Goal: Find specific page/section: Find specific page/section

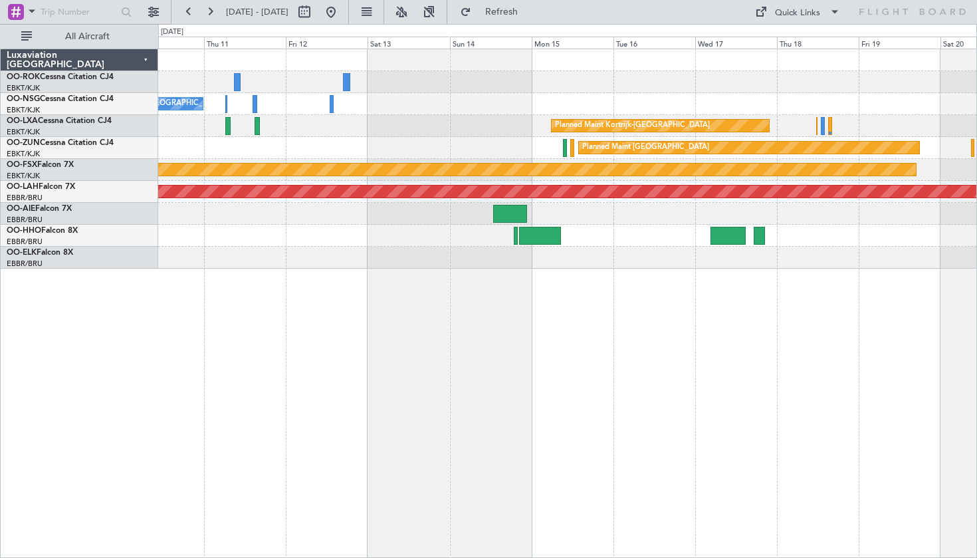
click at [342, 21] on div at bounding box center [318, 11] width 48 height 21
click at [342, 17] on button at bounding box center [330, 11] width 21 height 21
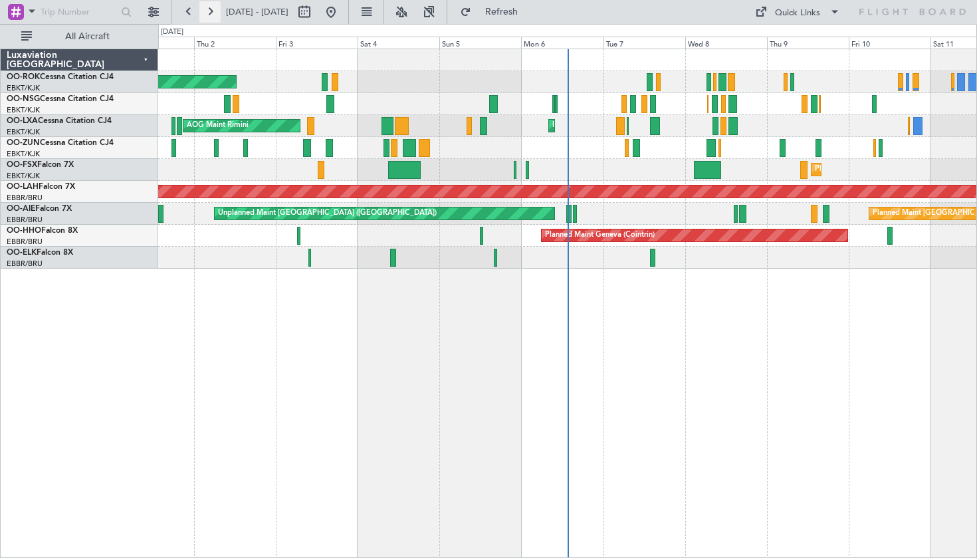
click at [211, 19] on button at bounding box center [209, 11] width 21 height 21
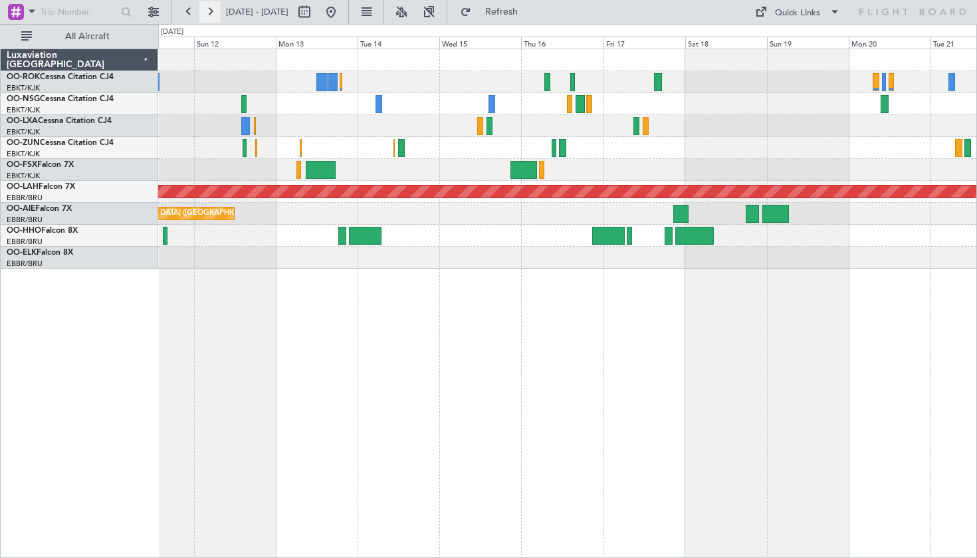
click at [207, 11] on button at bounding box center [209, 11] width 21 height 21
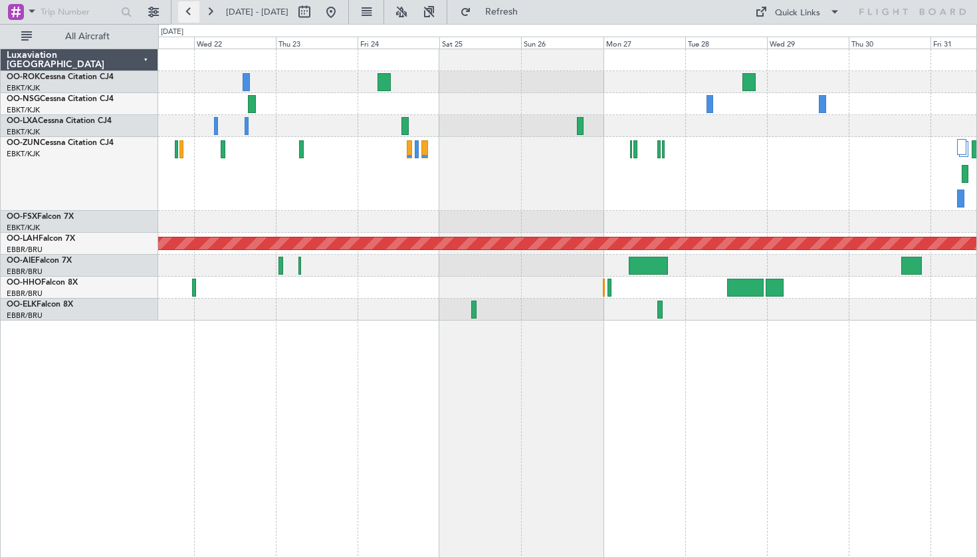
click at [191, 16] on button at bounding box center [188, 11] width 21 height 21
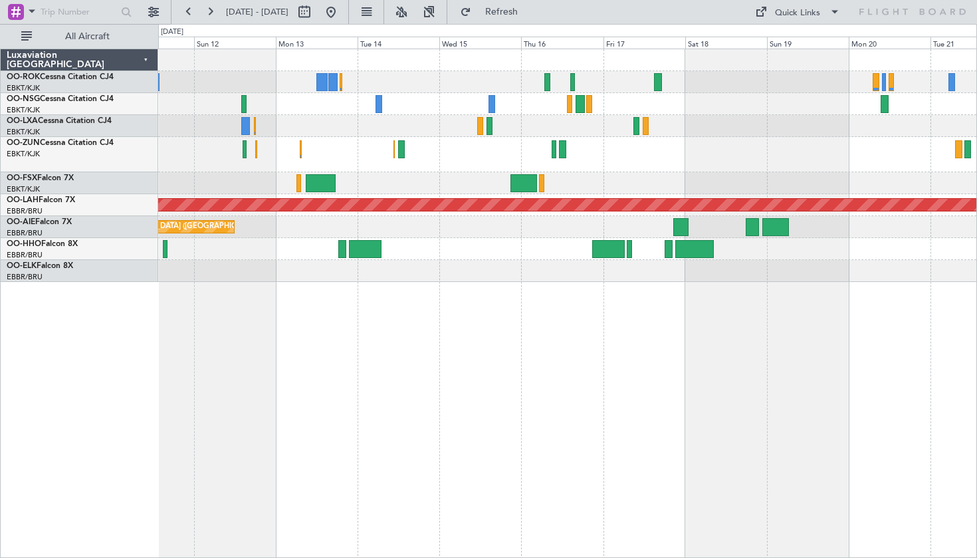
click at [342, 9] on div at bounding box center [318, 11] width 48 height 21
click at [342, 12] on button at bounding box center [330, 11] width 21 height 21
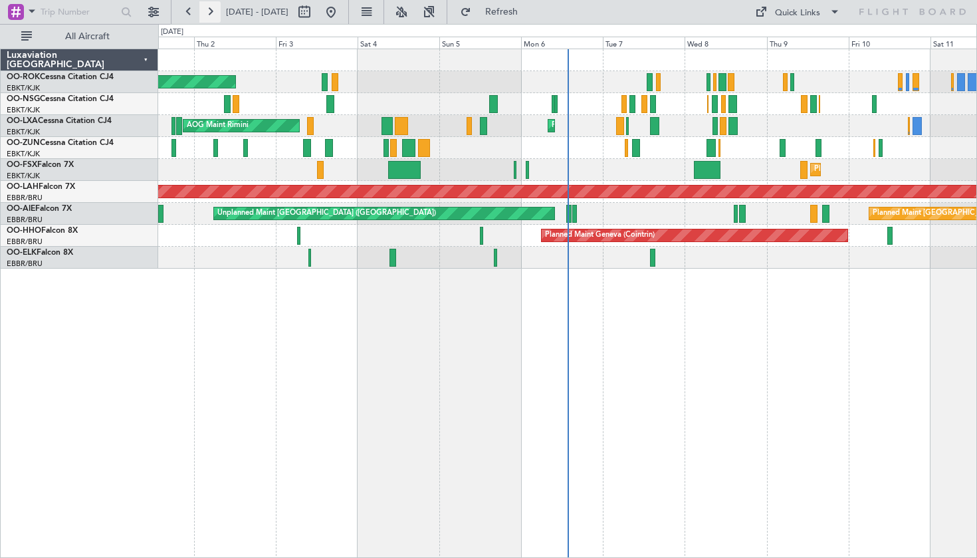
click at [213, 13] on button at bounding box center [209, 11] width 21 height 21
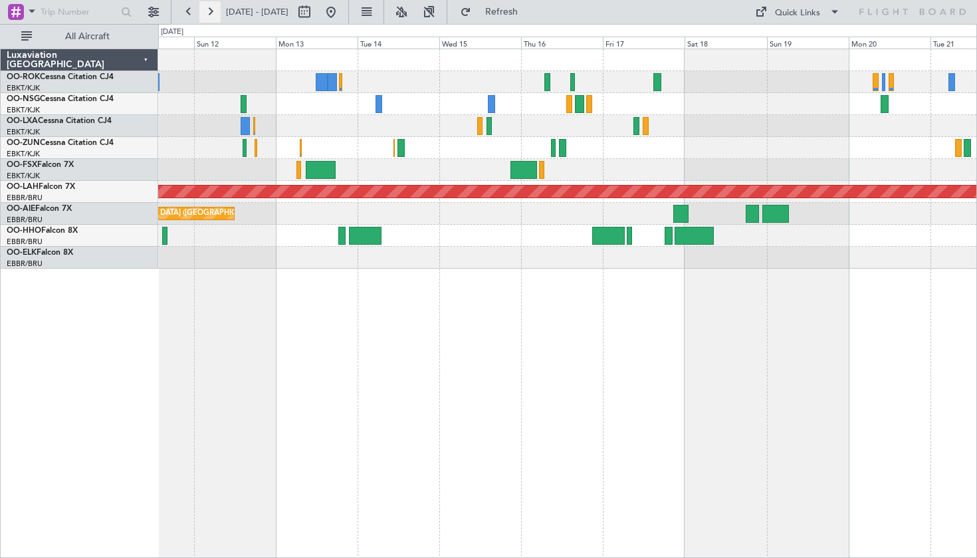
click at [213, 10] on button at bounding box center [209, 11] width 21 height 21
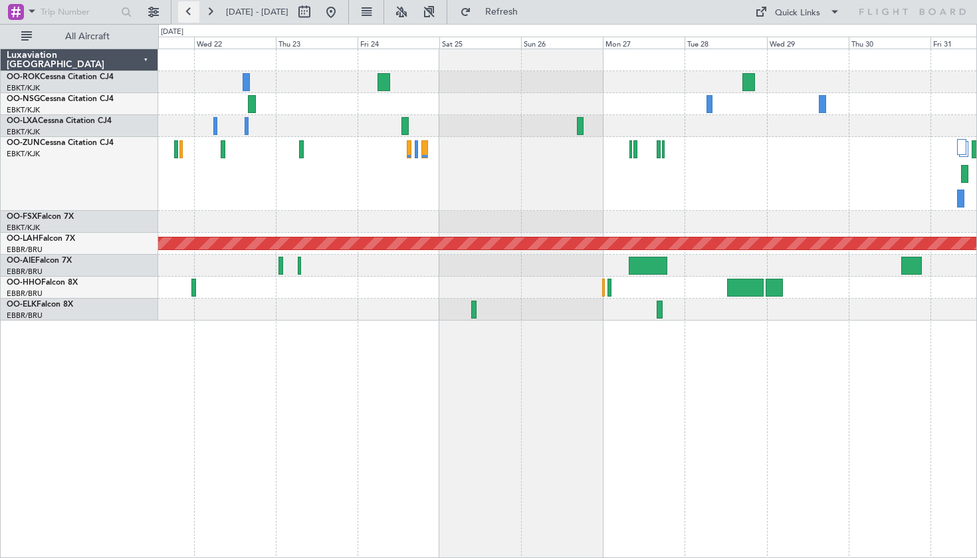
click at [190, 17] on button at bounding box center [188, 11] width 21 height 21
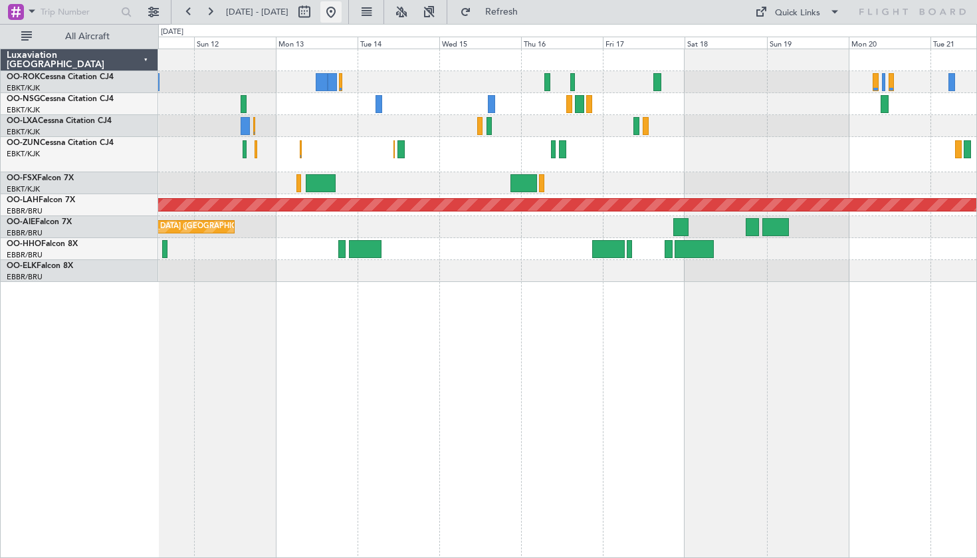
click at [342, 16] on button at bounding box center [330, 11] width 21 height 21
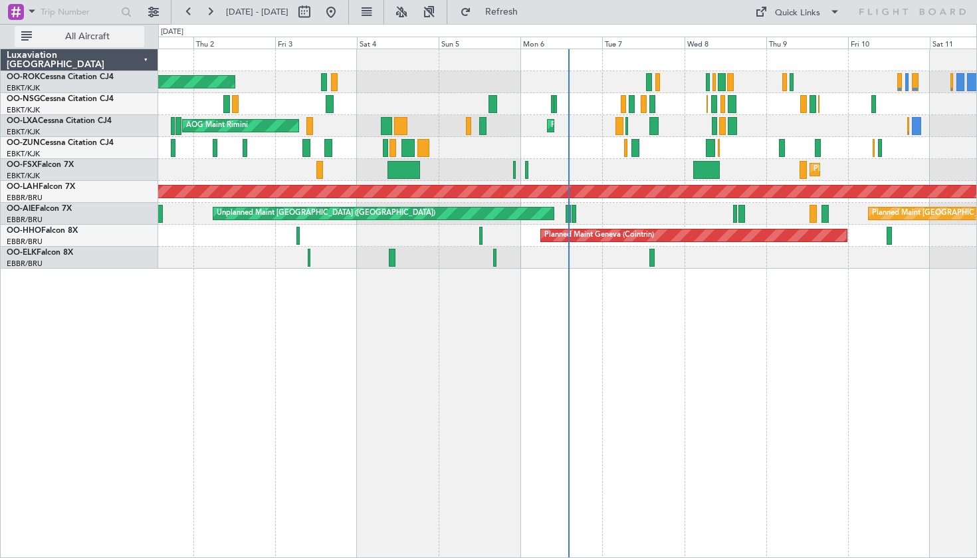
click at [59, 37] on span "All Aircraft" at bounding box center [88, 36] width 106 height 9
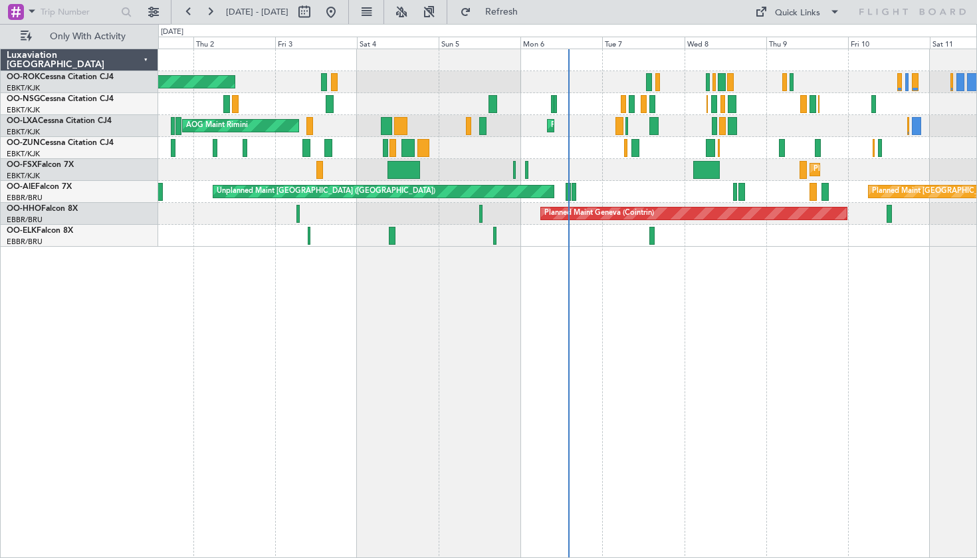
click at [63, 54] on div "Luxaviation [GEOGRAPHIC_DATA]" at bounding box center [79, 60] width 157 height 22
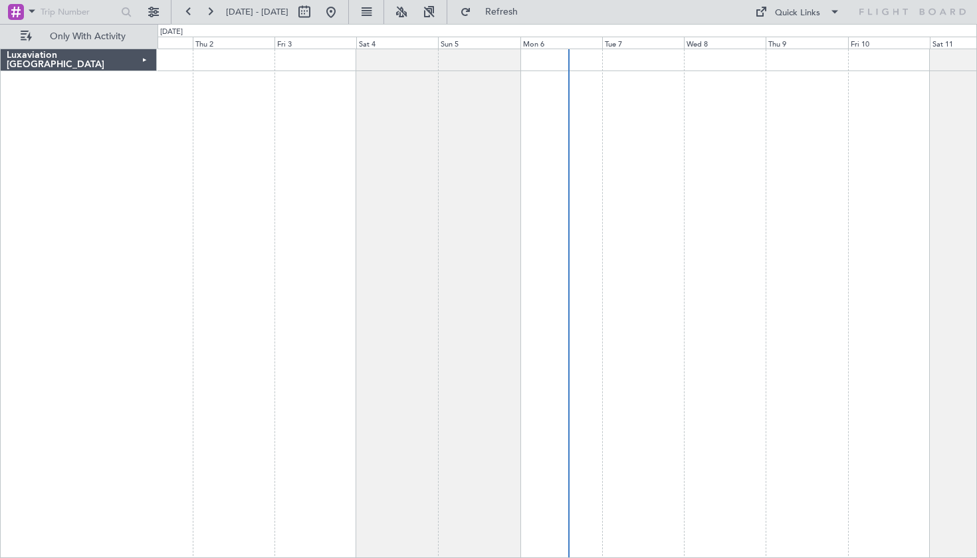
click at [136, 59] on div "Luxaviation [GEOGRAPHIC_DATA]" at bounding box center [79, 60] width 156 height 22
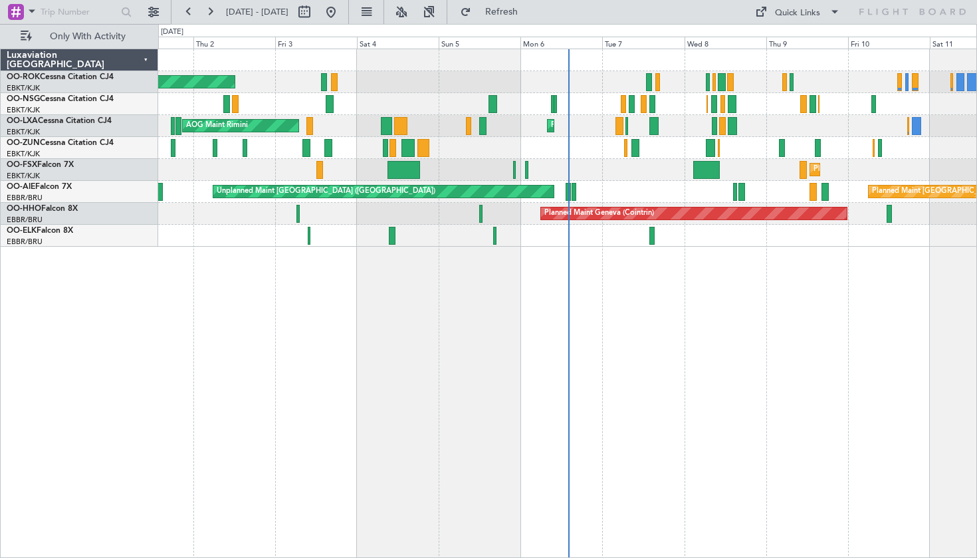
click at [149, 59] on div "Luxaviation [GEOGRAPHIC_DATA]" at bounding box center [79, 60] width 157 height 22
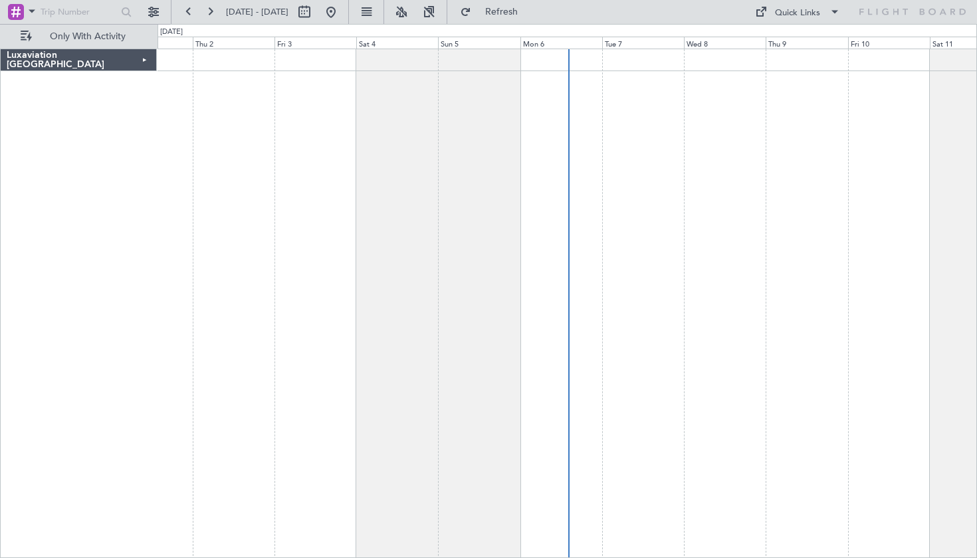
click at [149, 59] on div "Luxaviation [GEOGRAPHIC_DATA]" at bounding box center [79, 60] width 156 height 22
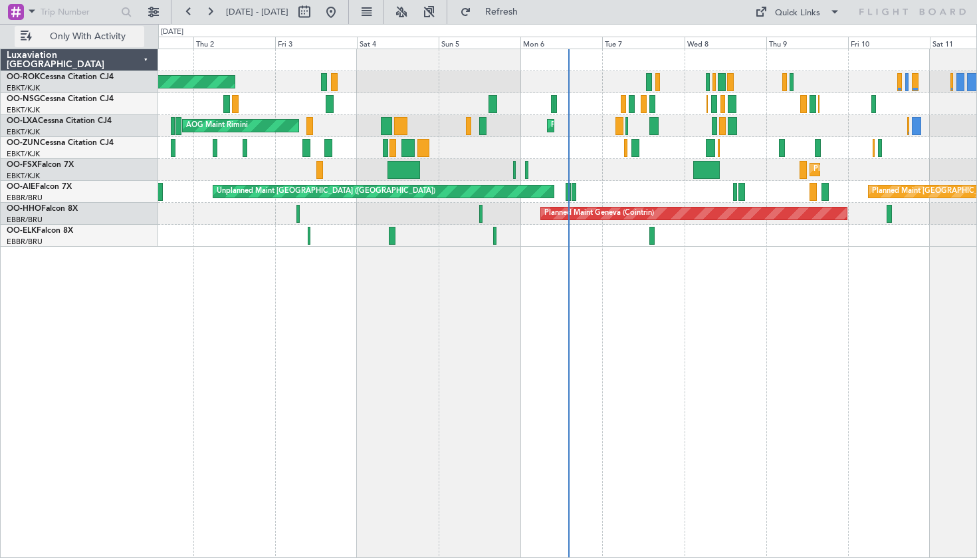
click at [25, 36] on button "Only With Activity" at bounding box center [80, 36] width 130 height 21
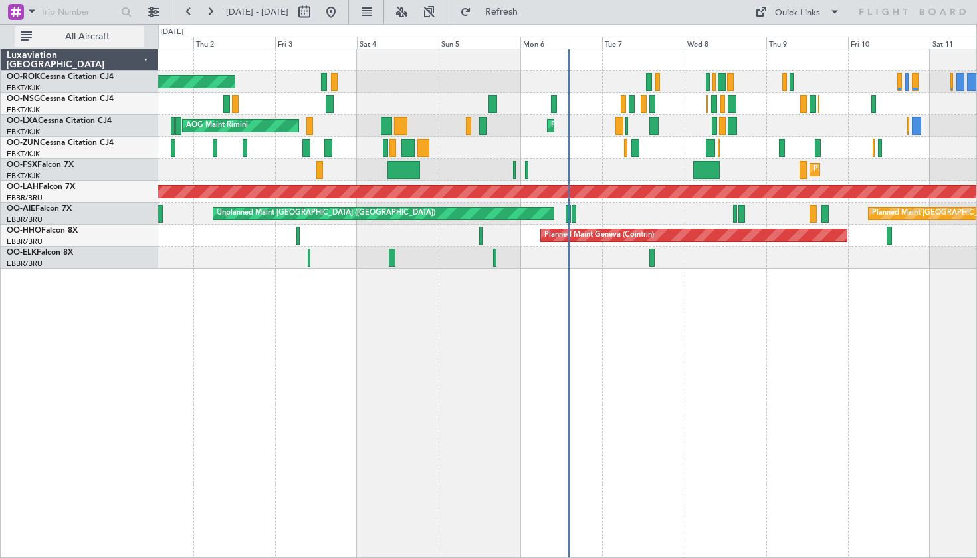
click at [25, 36] on button "All Aircraft" at bounding box center [80, 36] width 130 height 21
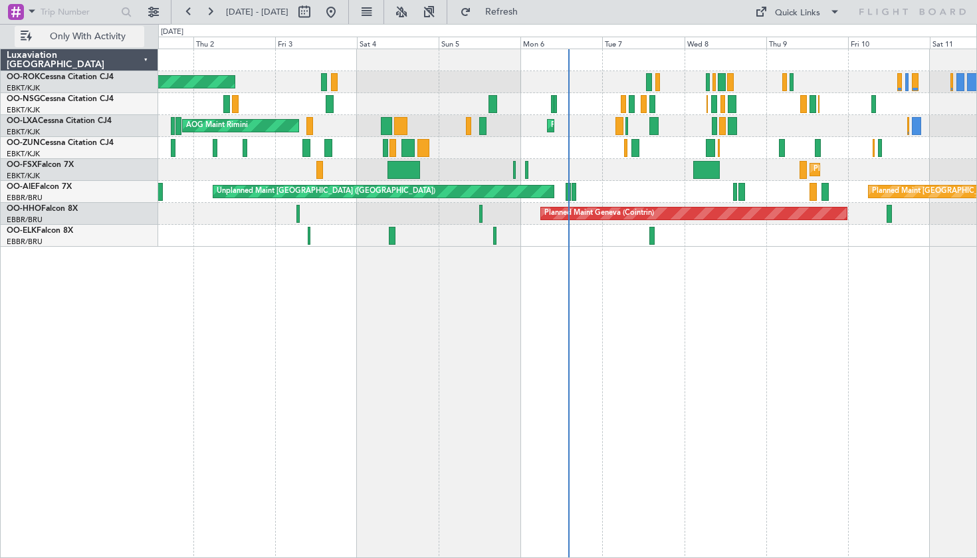
click at [25, 36] on button "Only With Activity" at bounding box center [80, 36] width 130 height 21
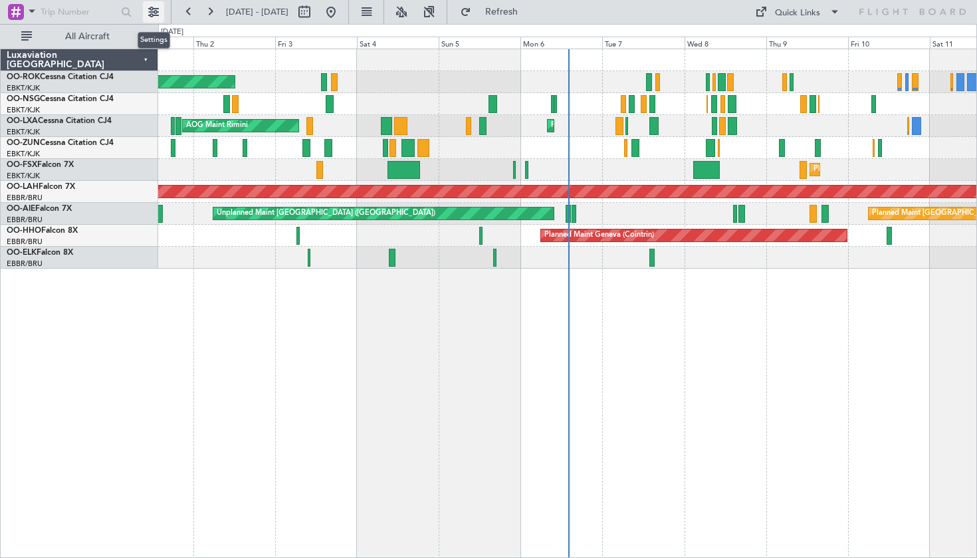
click at [145, 15] on button at bounding box center [153, 11] width 21 height 21
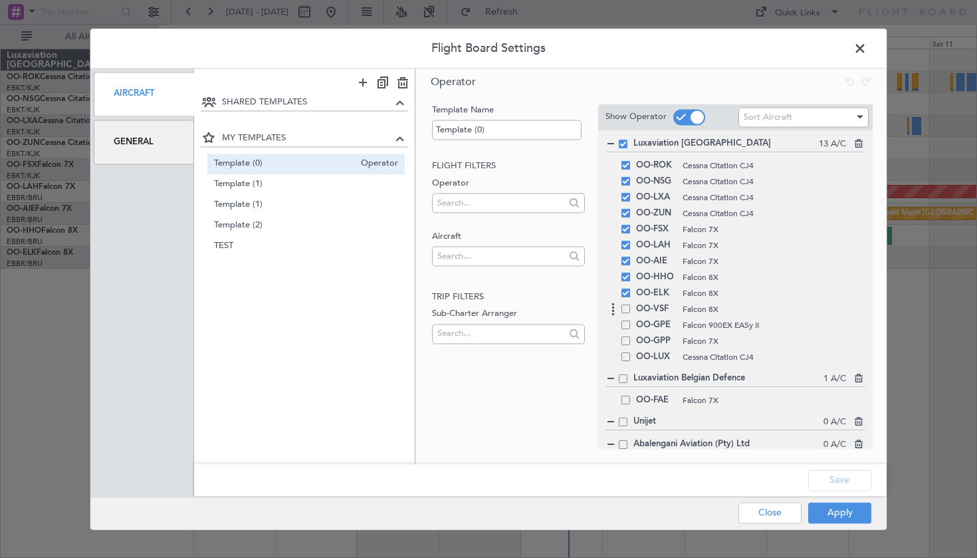
click at [627, 314] on div "OO-VSF Falcon 8X" at bounding box center [735, 309] width 260 height 16
click at [629, 396] on span at bounding box center [625, 399] width 9 height 9
click at [631, 395] on input "checkbox" at bounding box center [631, 395] width 0 height 0
click at [626, 361] on div "OO-LUX Cessna Citation CJ4" at bounding box center [735, 357] width 260 height 16
click at [629, 362] on div "OO-LUX Cessna Citation CJ4" at bounding box center [735, 357] width 260 height 16
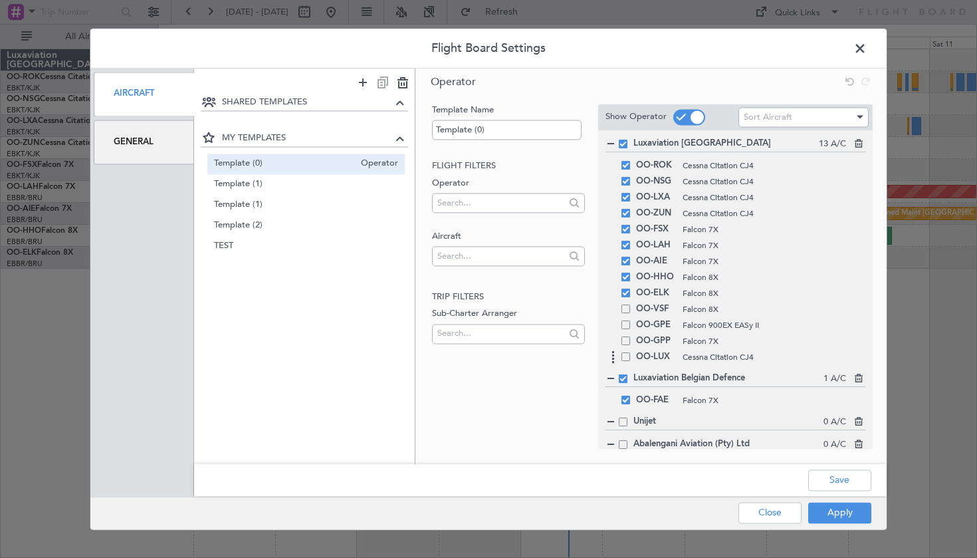
click at [626, 360] on span at bounding box center [625, 356] width 9 height 9
click at [631, 352] on input "checkbox" at bounding box center [631, 352] width 0 height 0
click at [830, 490] on button "Save" at bounding box center [839, 479] width 63 height 21
click at [830, 508] on div "Apply Close" at bounding box center [778, 512] width 193 height 33
click at [837, 517] on button "Apply" at bounding box center [839, 512] width 63 height 21
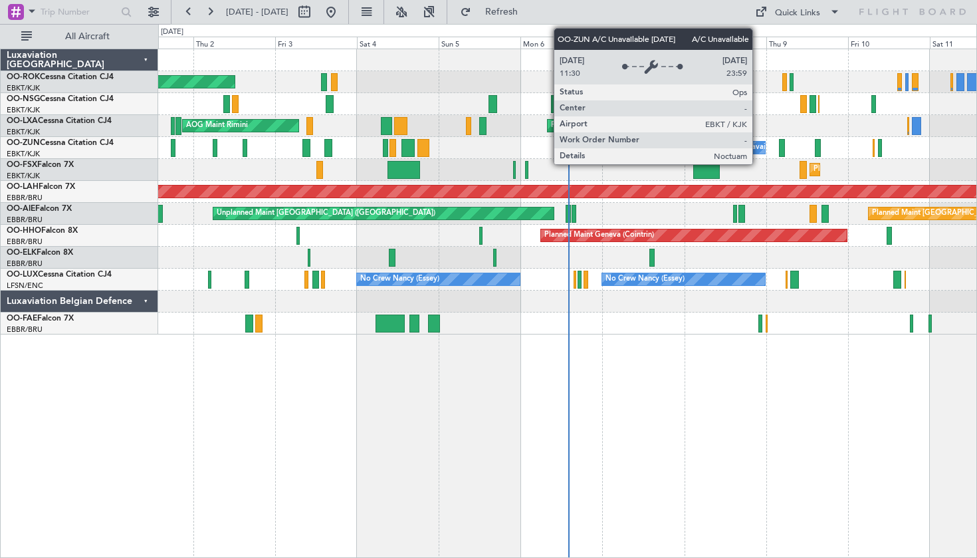
click at [758, 146] on div "A/C Unavailable [GEOGRAPHIC_DATA]-[GEOGRAPHIC_DATA]" at bounding box center [833, 148] width 212 height 20
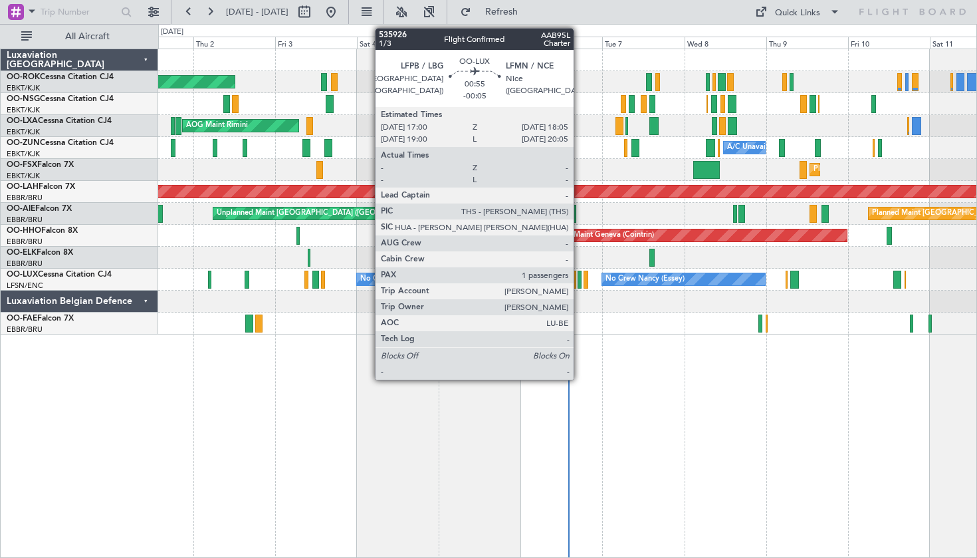
click at [579, 280] on div at bounding box center [579, 279] width 4 height 18
